Goal: Transaction & Acquisition: Purchase product/service

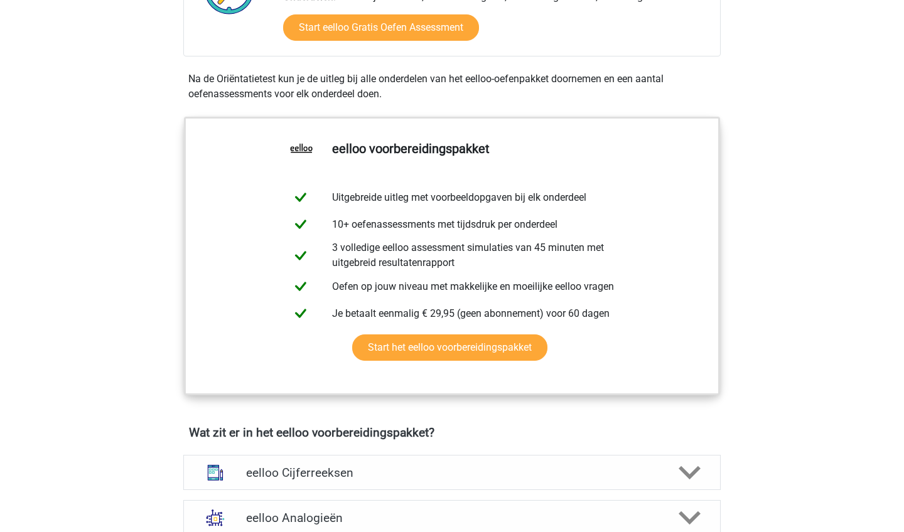
scroll to position [381, 0]
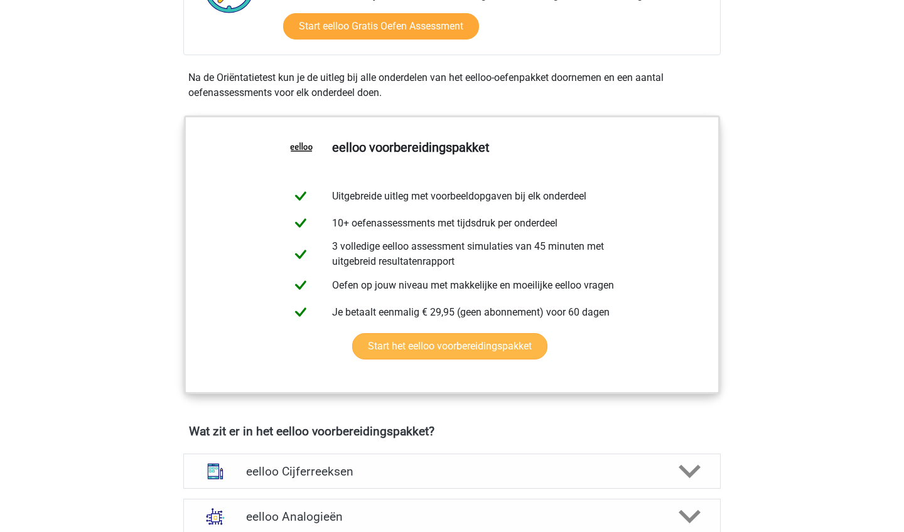
click at [490, 354] on link "Start het eelloo voorbereidingspakket" at bounding box center [449, 346] width 195 height 26
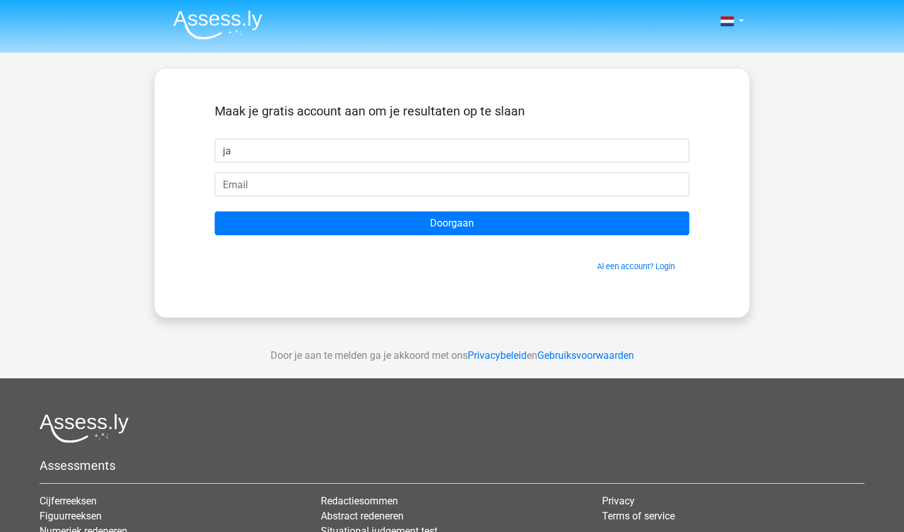
type input "j"
type input "Jasmijn Al Kenany"
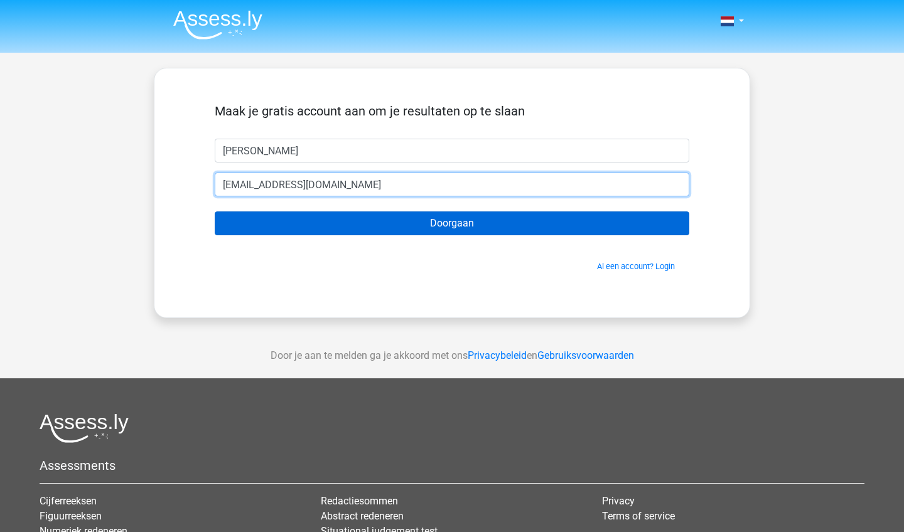
type input "[EMAIL_ADDRESS][DOMAIN_NAME]"
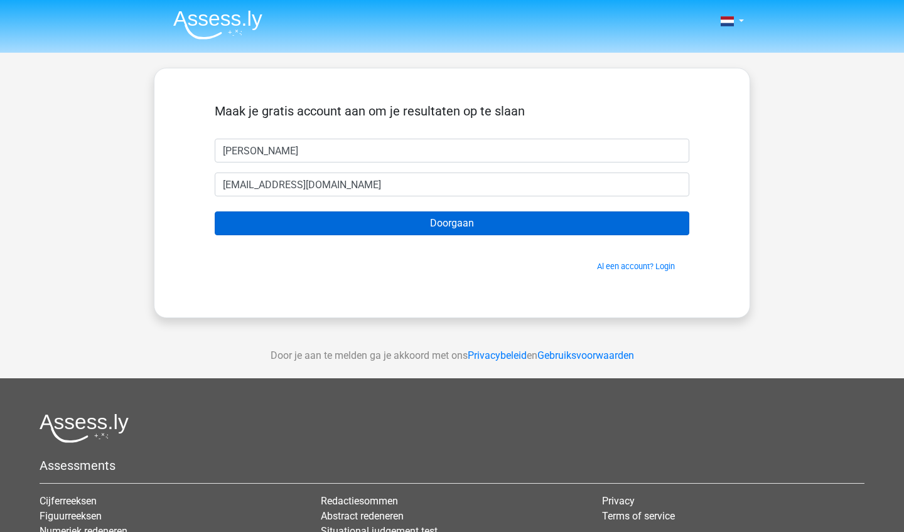
click at [345, 223] on input "Doorgaan" at bounding box center [452, 224] width 475 height 24
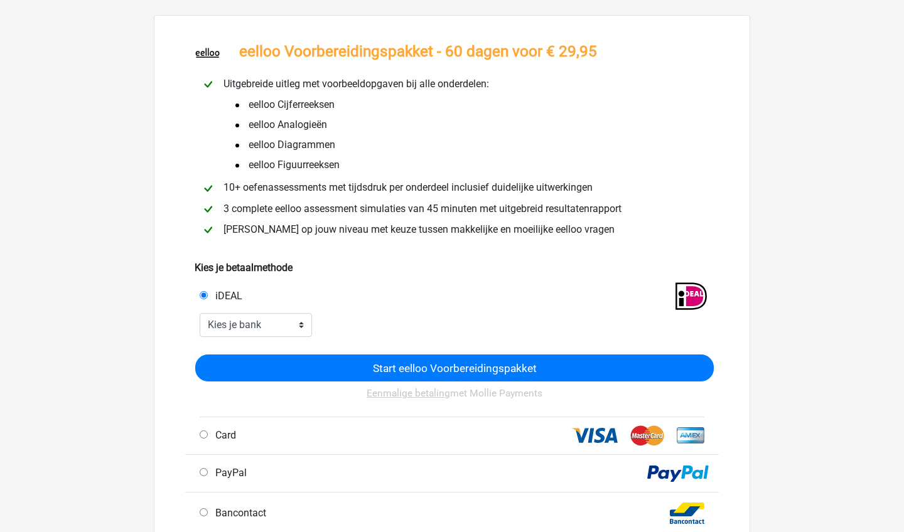
scroll to position [50, 0]
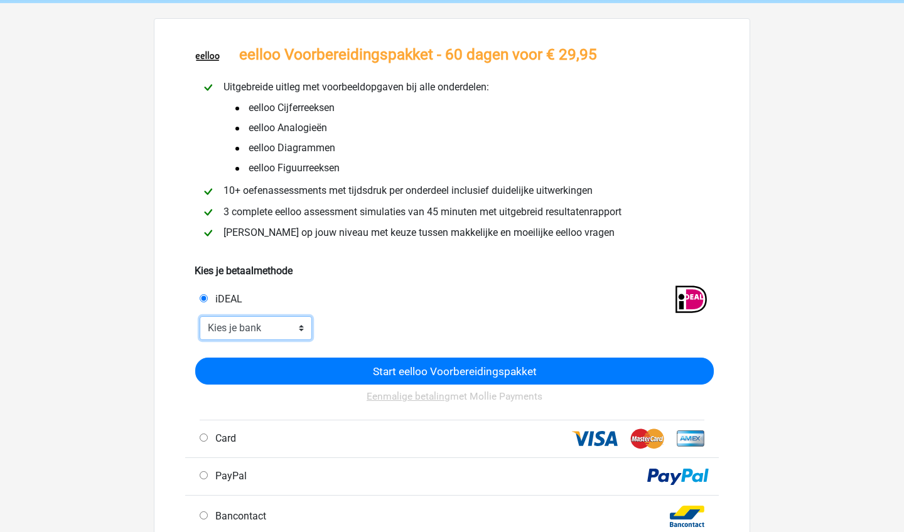
select select "ideal_RABONL2U"
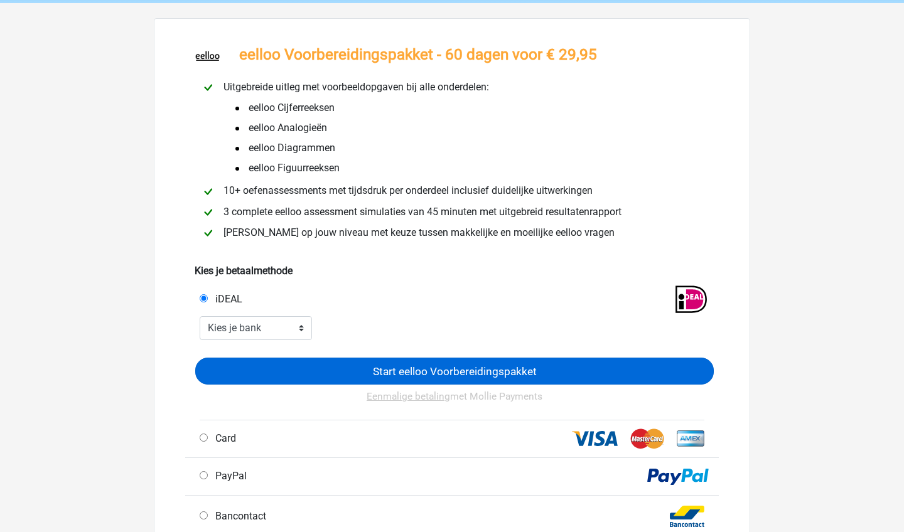
click at [313, 365] on input "Start eelloo Voorbereidingspakket" at bounding box center [454, 371] width 519 height 27
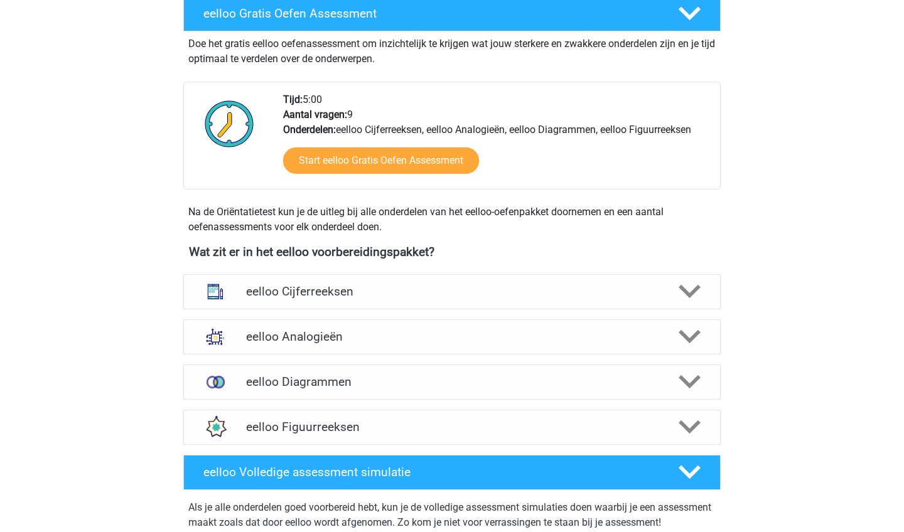
scroll to position [596, 0]
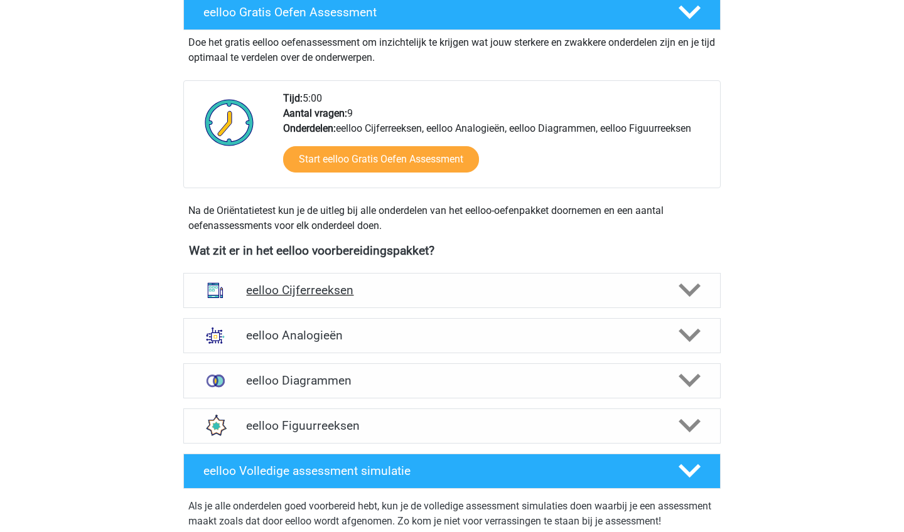
click at [338, 300] on div "eelloo Cijferreeksen" at bounding box center [451, 290] width 537 height 35
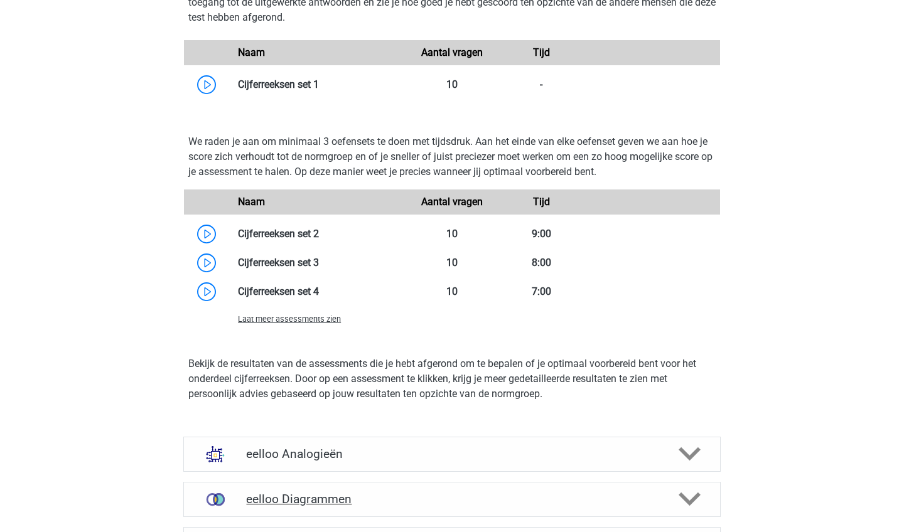
scroll to position [1234, 0]
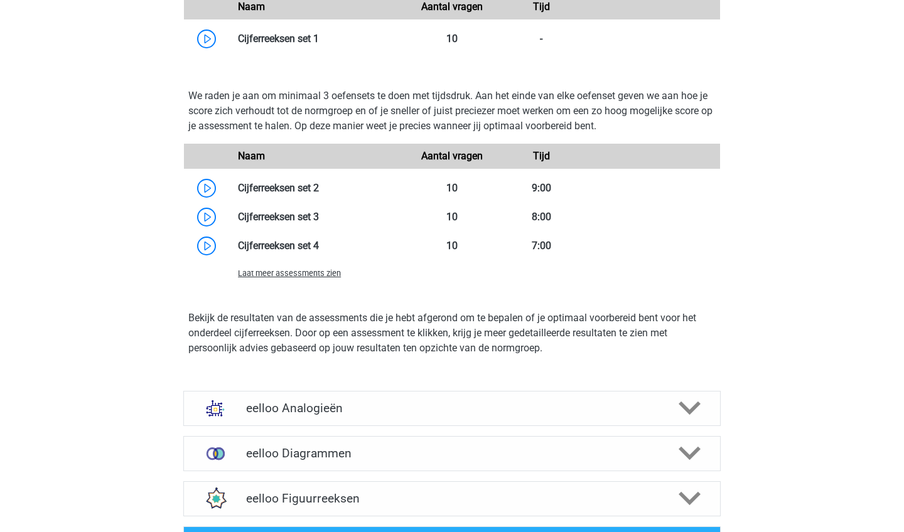
click at [327, 274] on span "Laat meer assessments zien" at bounding box center [289, 273] width 103 height 9
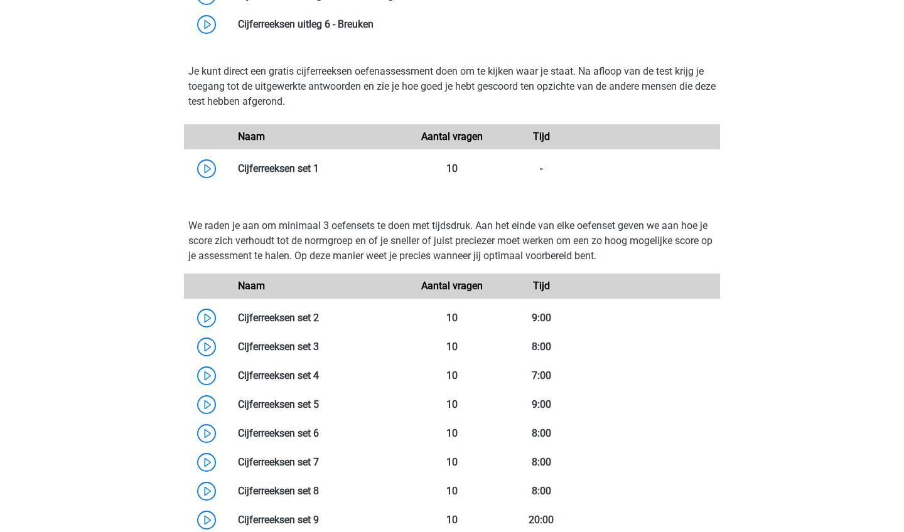
scroll to position [1096, 0]
